Goal: Task Accomplishment & Management: Manage account settings

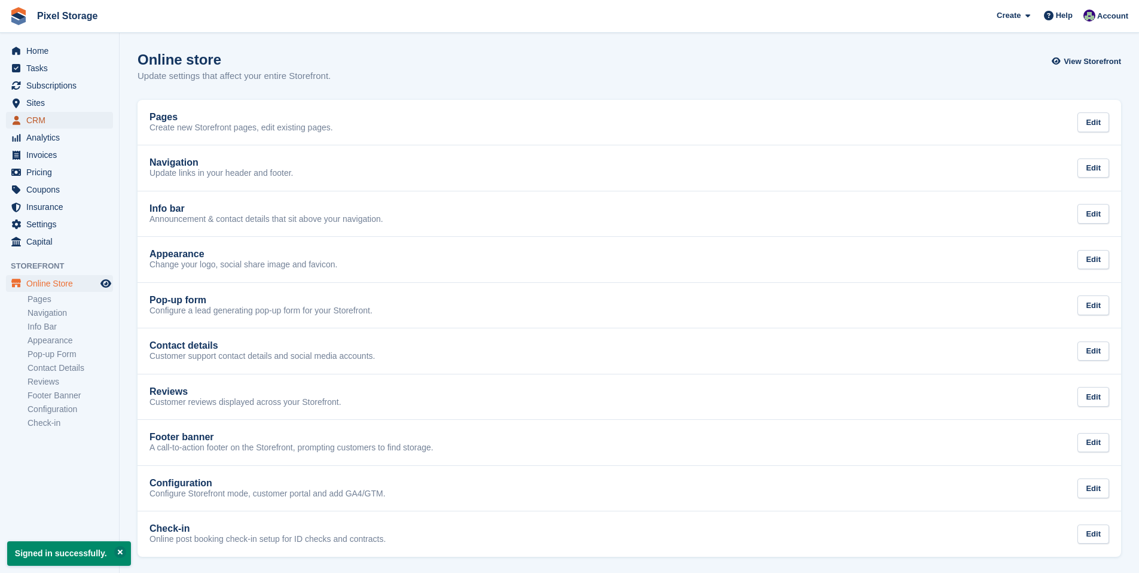
click at [59, 121] on span "CRM" at bounding box center [62, 120] width 72 height 17
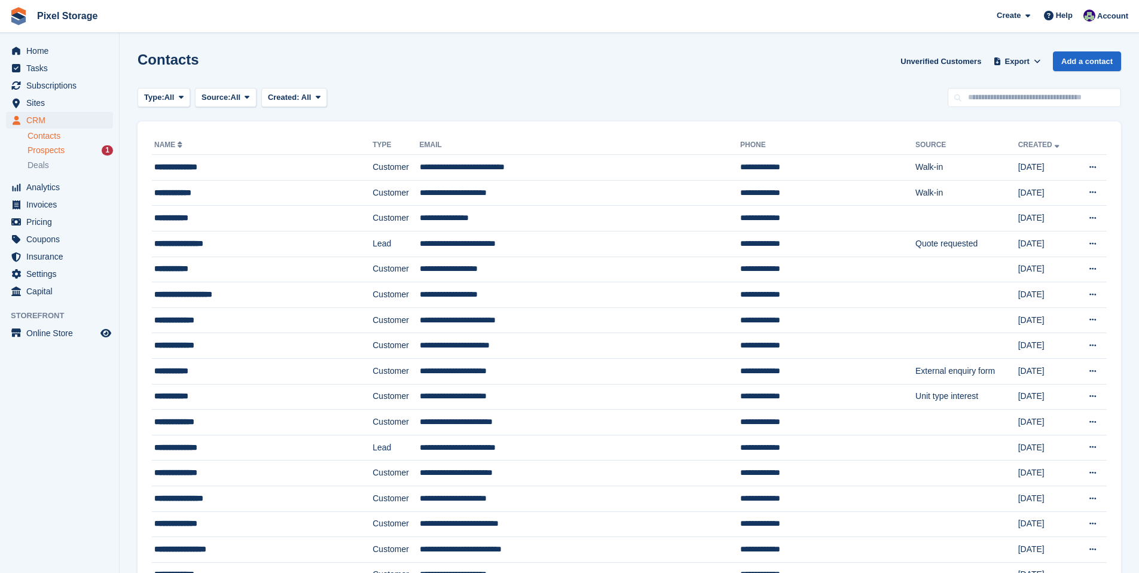
click at [65, 151] on span "Prospects" at bounding box center [45, 150] width 37 height 11
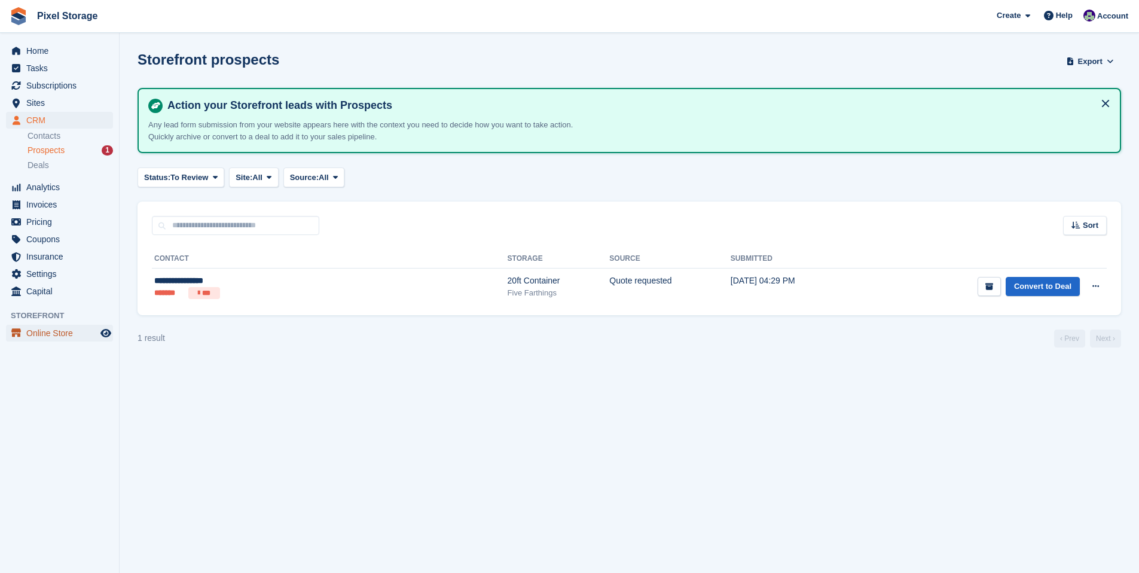
click at [56, 335] on span "Online Store" at bounding box center [62, 333] width 72 height 17
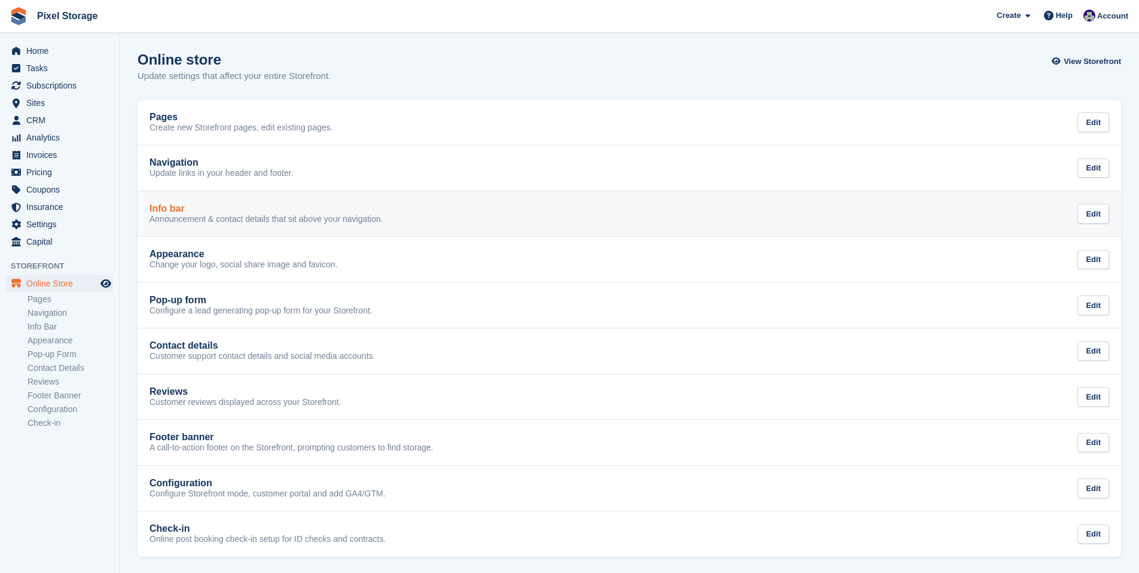
scroll to position [2, 0]
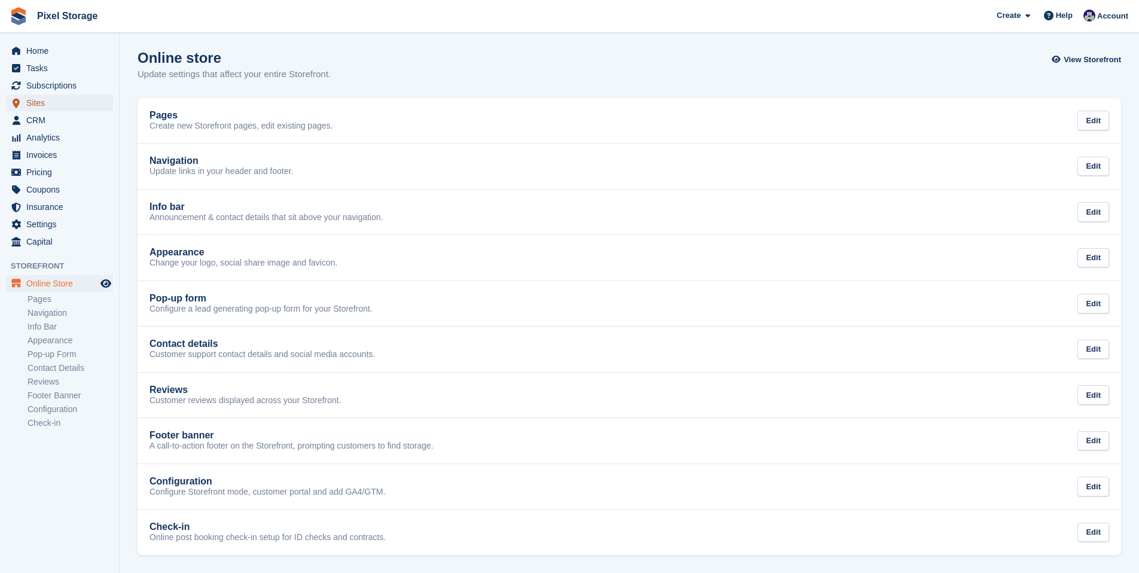
click at [47, 99] on span "Sites" at bounding box center [62, 102] width 72 height 17
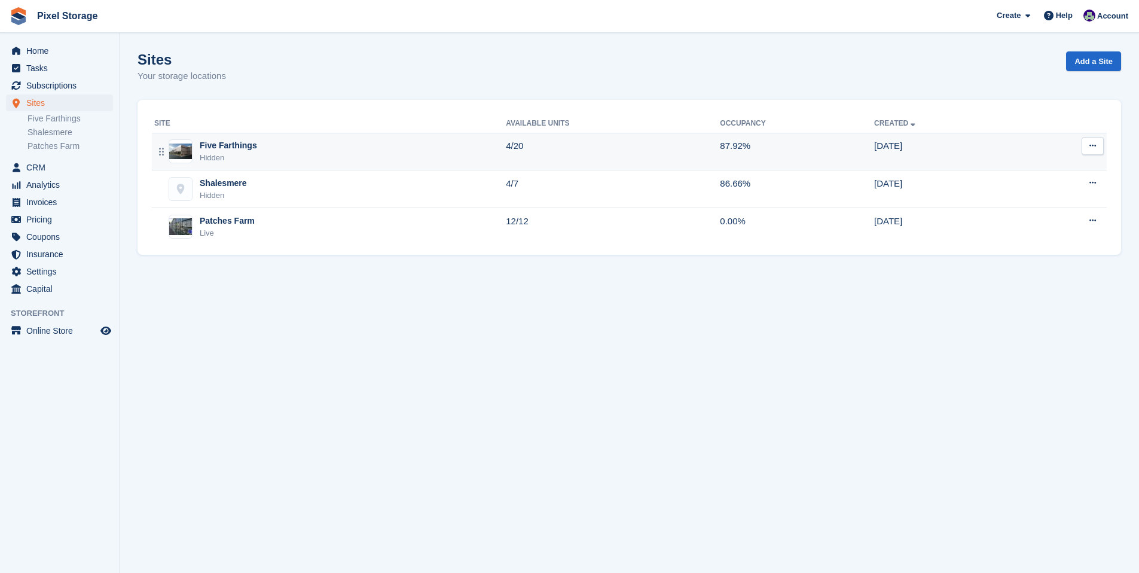
click at [239, 151] on div "Five Farthings" at bounding box center [228, 145] width 57 height 13
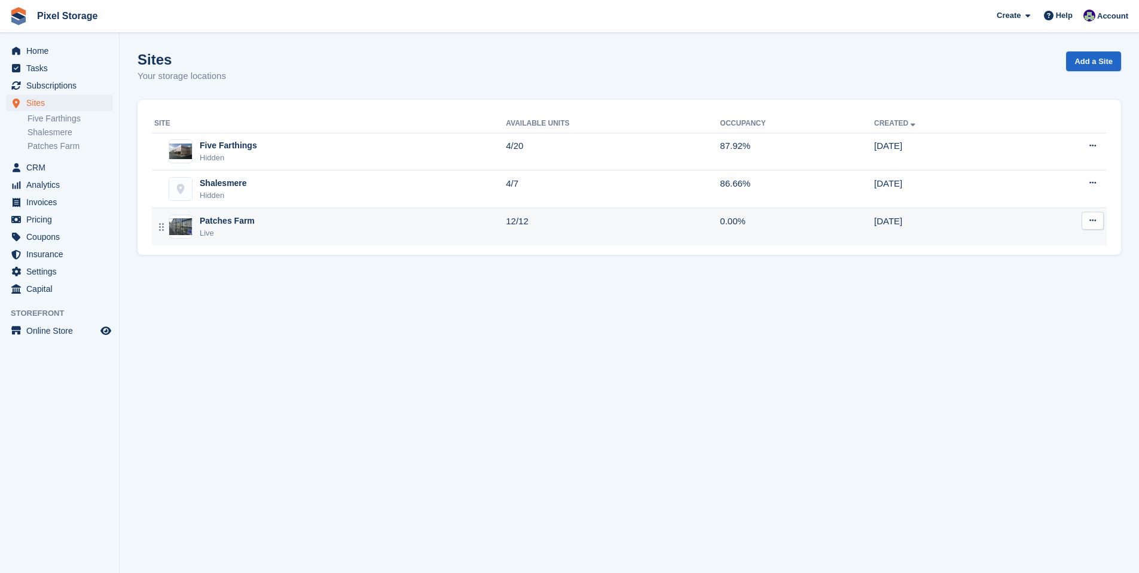
click at [309, 216] on div "Patches Farm Live" at bounding box center [330, 227] width 352 height 25
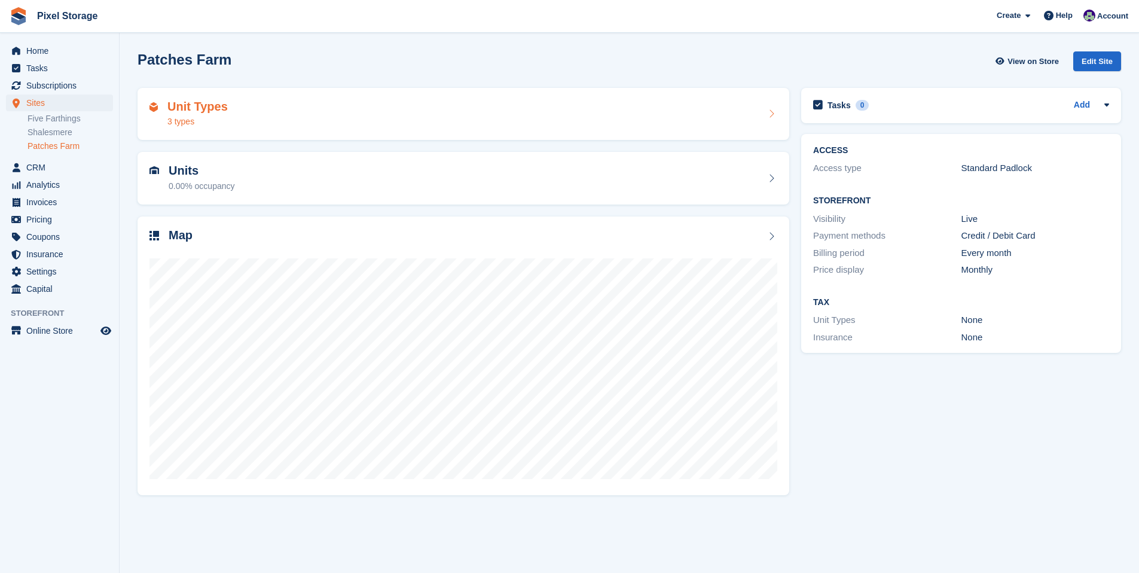
click at [738, 126] on div "Unit Types 3 types" at bounding box center [463, 114] width 628 height 29
click at [249, 112] on div "Unit Types 3 types" at bounding box center [463, 114] width 628 height 29
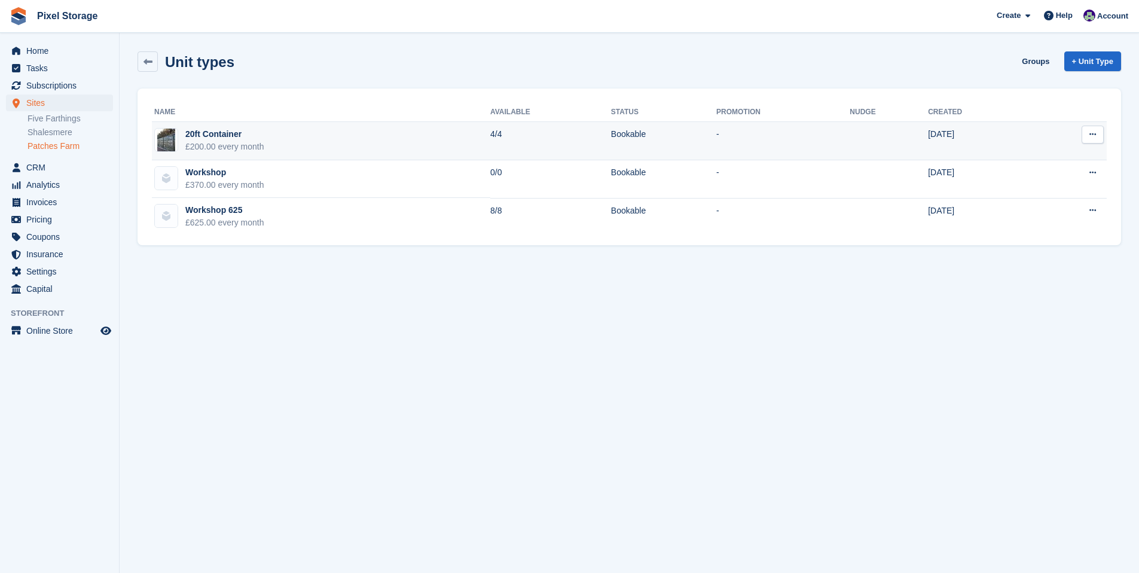
click at [228, 135] on div "20ft Container" at bounding box center [224, 134] width 79 height 13
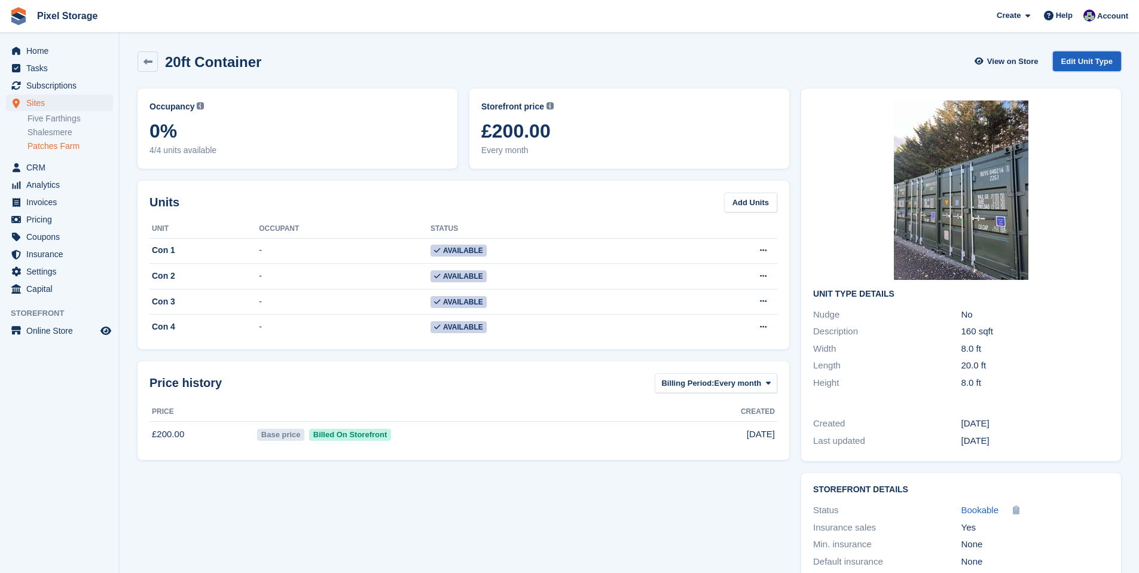
click at [1077, 67] on link "Edit Unit Type" at bounding box center [1087, 61] width 68 height 20
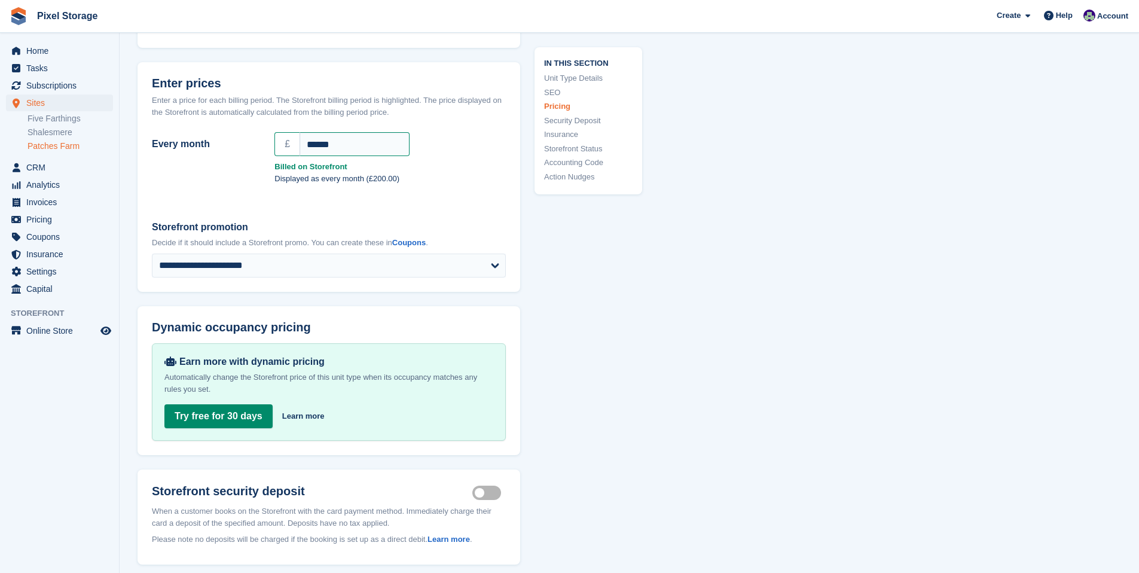
scroll to position [1078, 0]
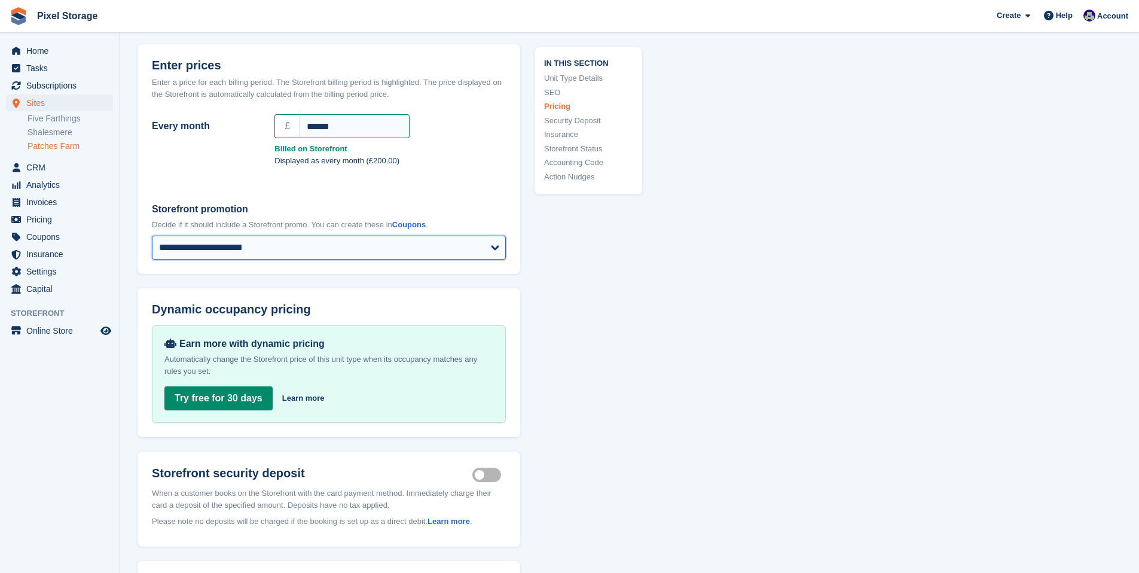
click at [342, 250] on select "**********" at bounding box center [329, 248] width 354 height 24
click at [33, 48] on span "Home" at bounding box center [62, 50] width 72 height 17
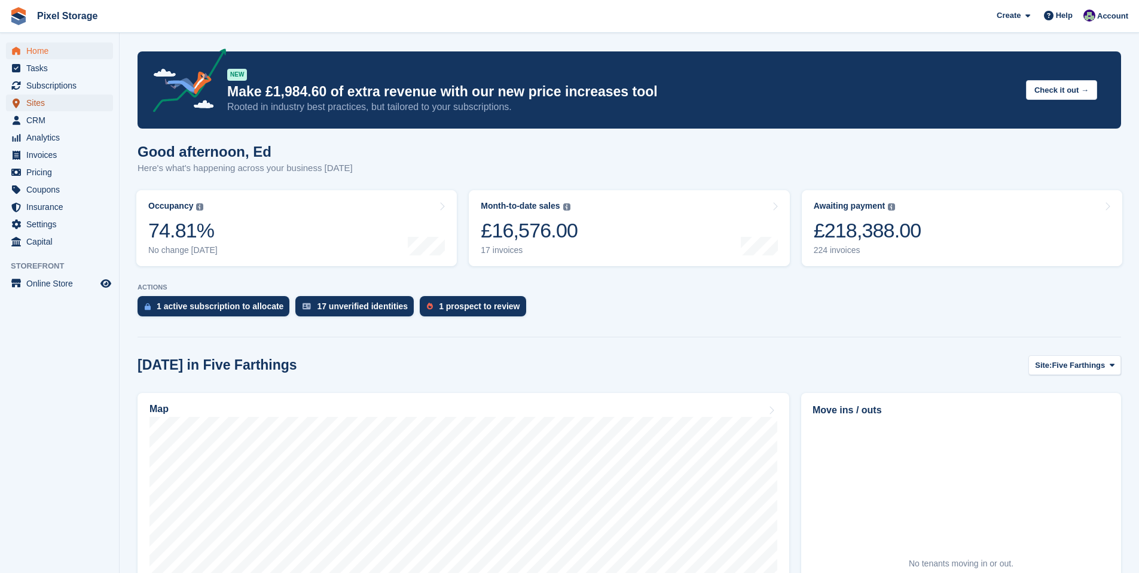
click at [60, 100] on span "Sites" at bounding box center [62, 102] width 72 height 17
